Goal: Check status: Check status

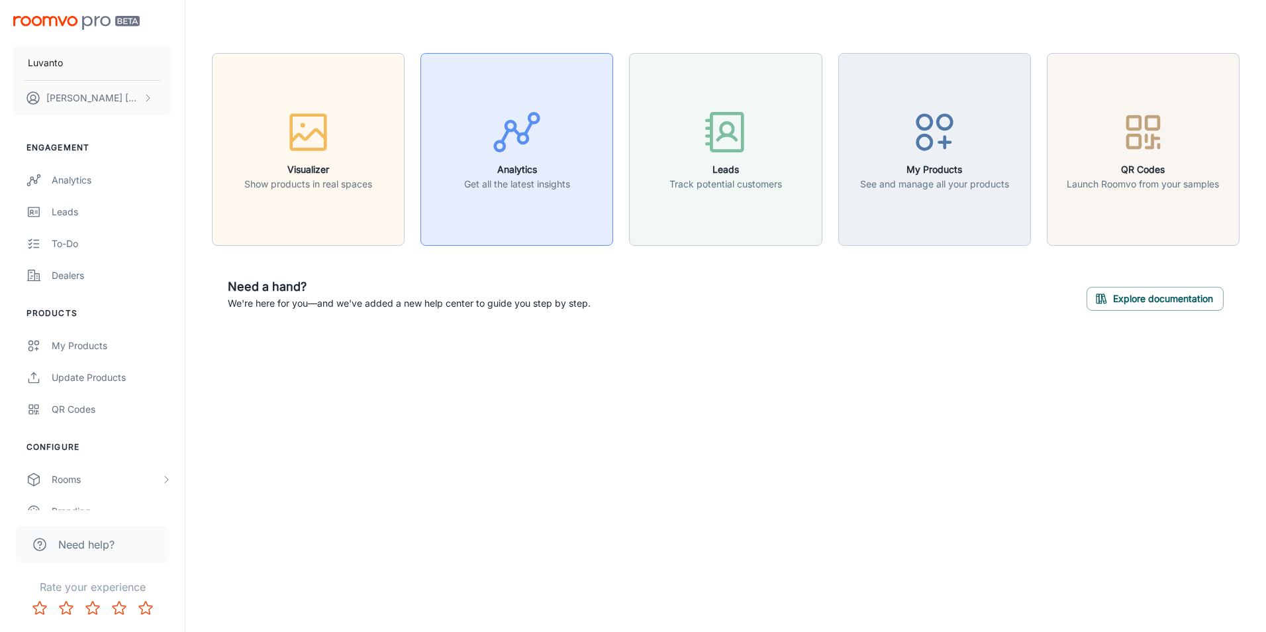
click at [500, 144] on icon "button" at bounding box center [517, 132] width 50 height 50
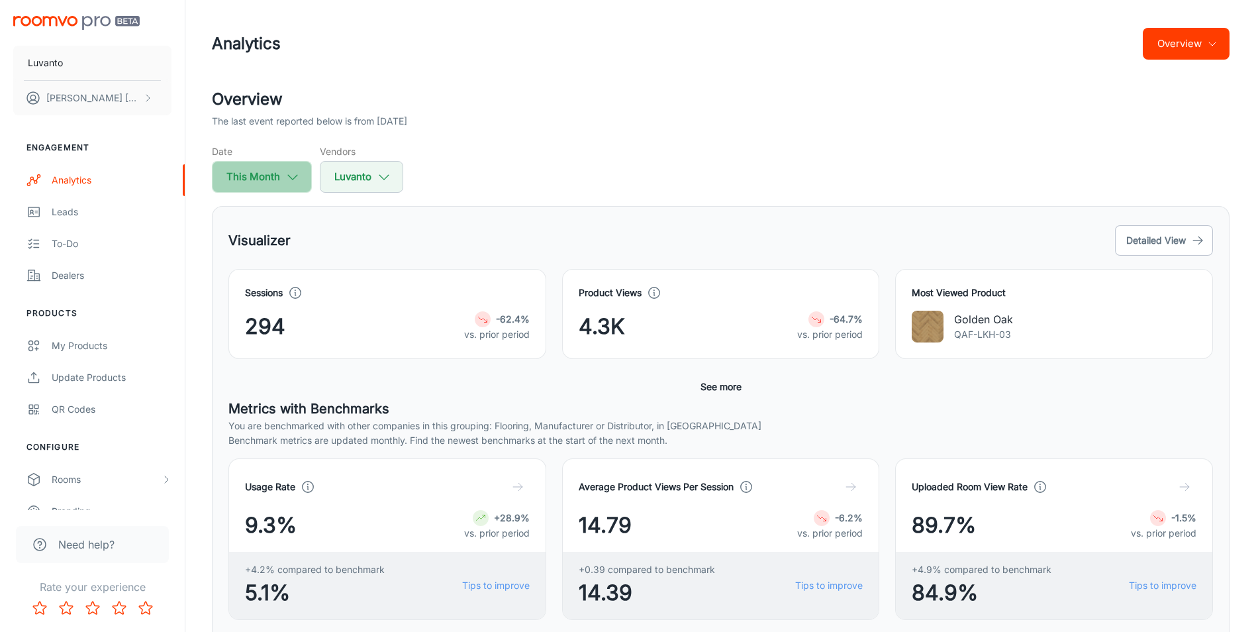
click at [292, 173] on icon "button" at bounding box center [292, 176] width 15 height 15
select select "8"
select select "2025"
select select "8"
select select "2025"
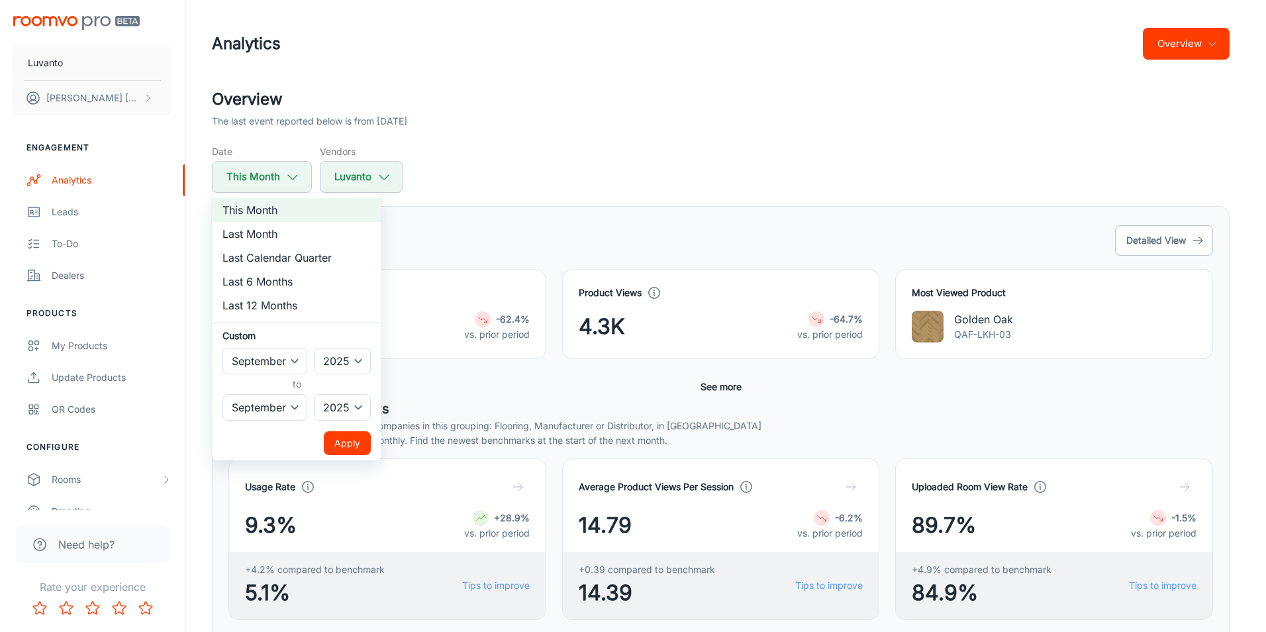
click at [279, 302] on li "Last 12 Months" at bounding box center [296, 305] width 169 height 24
select select "2024"
select select "7"
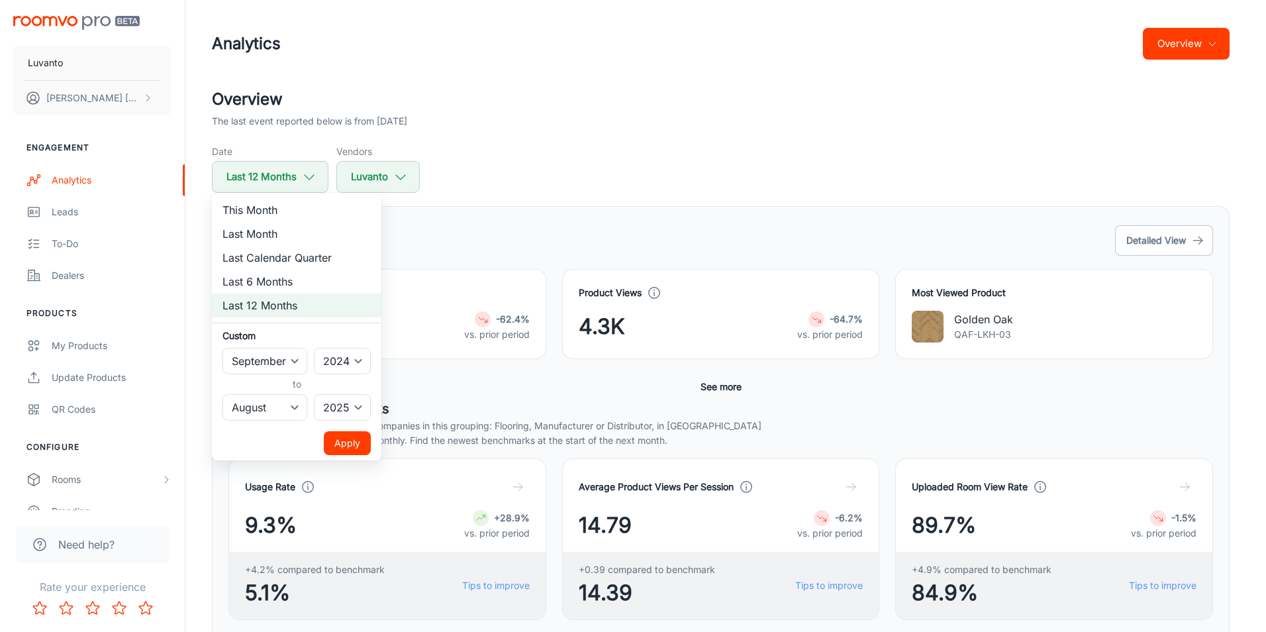
click at [348, 442] on button "Apply" at bounding box center [347, 443] width 47 height 24
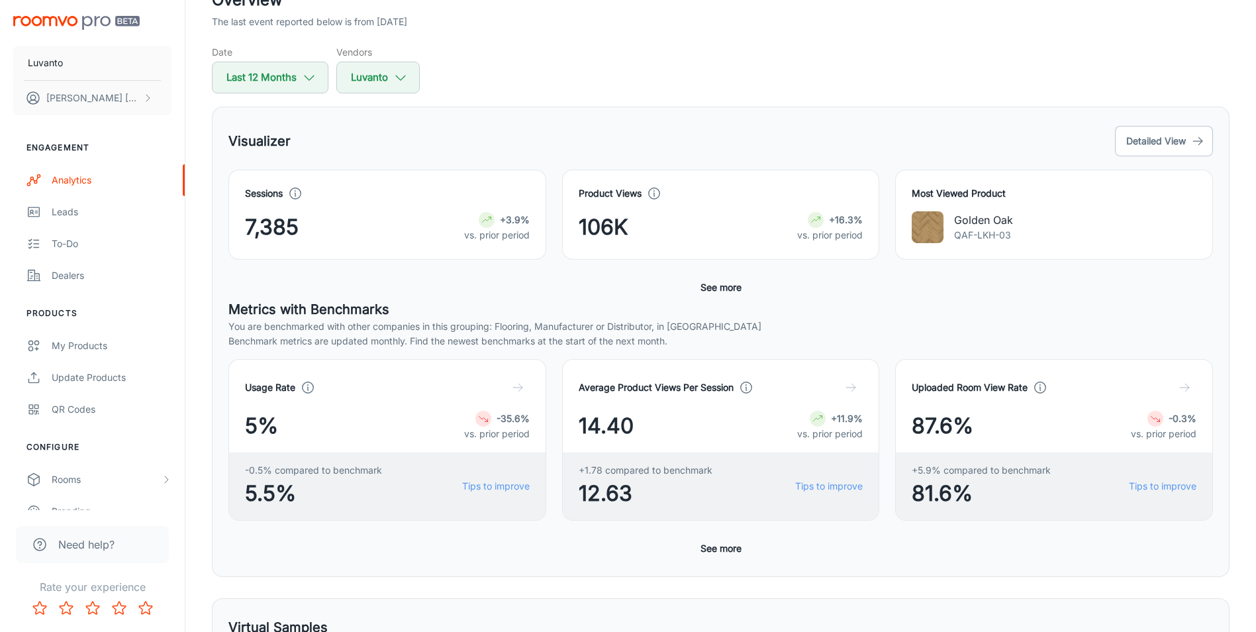
scroll to position [132, 0]
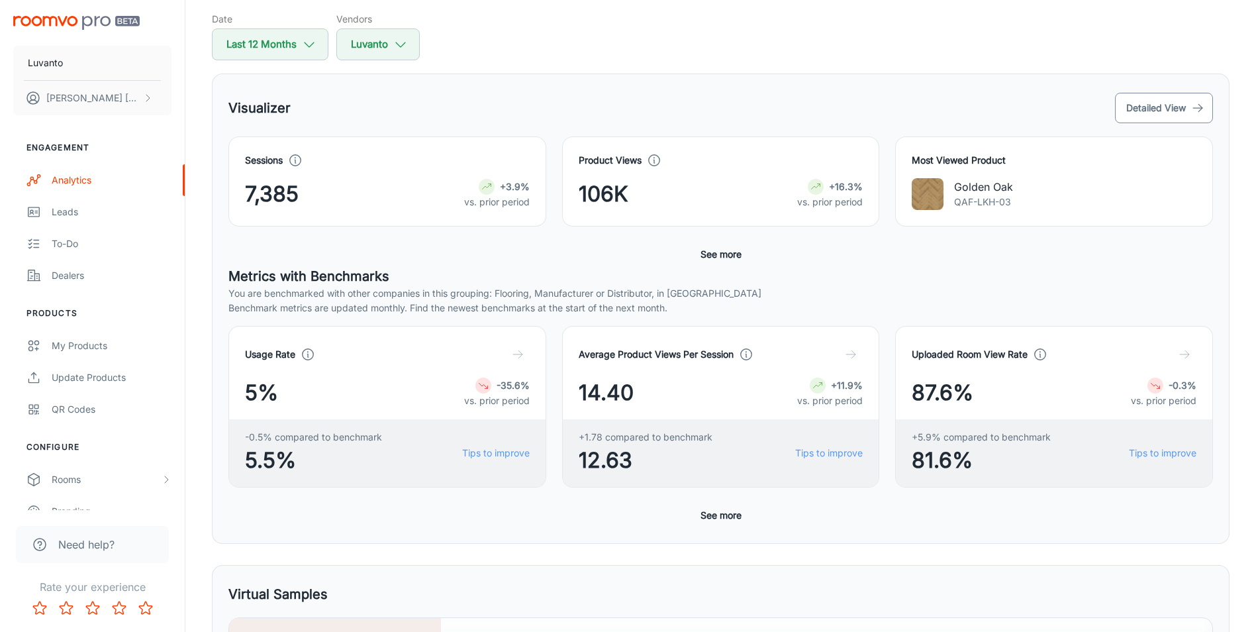
click at [1146, 99] on button "Detailed View" at bounding box center [1164, 108] width 98 height 30
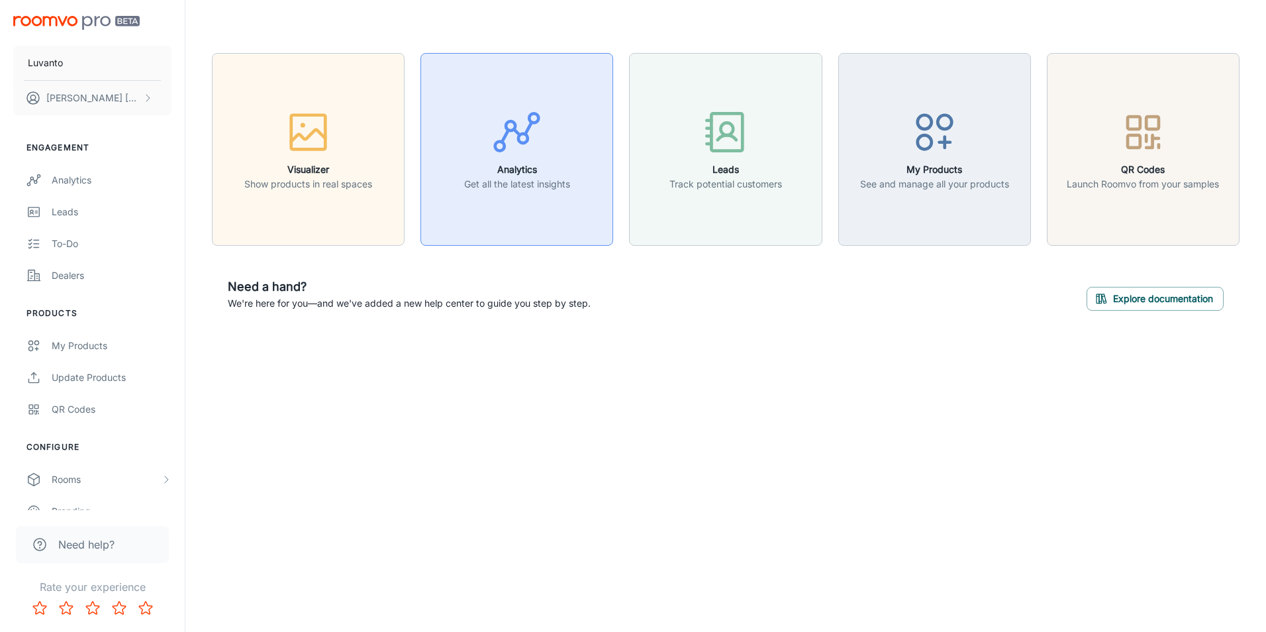
click at [481, 158] on div "button" at bounding box center [517, 134] width 106 height 55
